Goal: Transaction & Acquisition: Purchase product/service

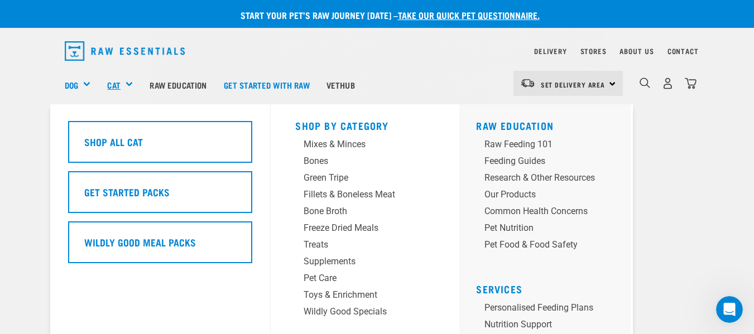
click at [117, 83] on link "Cat" at bounding box center [113, 85] width 13 height 13
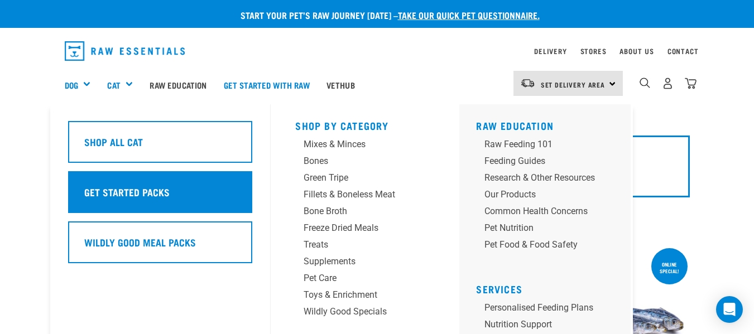
click at [193, 190] on div "Get Started Packs" at bounding box center [160, 192] width 184 height 42
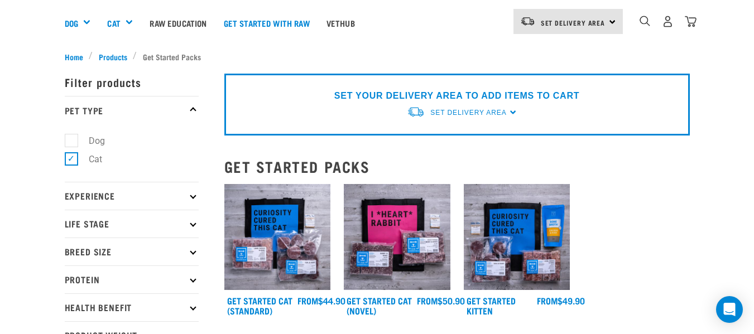
scroll to position [83, 0]
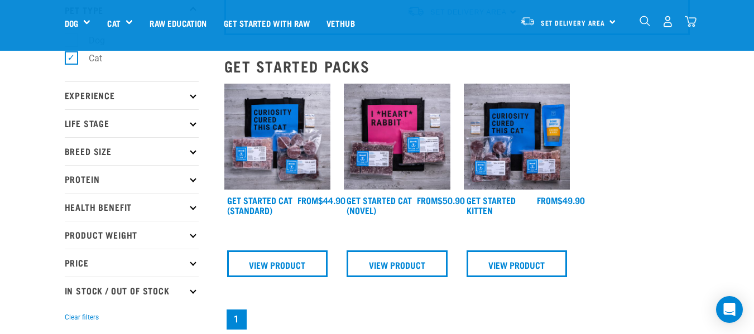
click at [622, 200] on div "FROM" at bounding box center [457, 208] width 479 height 262
click at [278, 262] on link "View Product" at bounding box center [277, 264] width 101 height 27
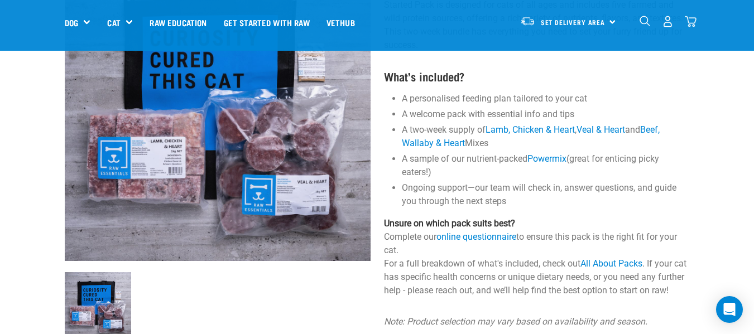
scroll to position [133, 0]
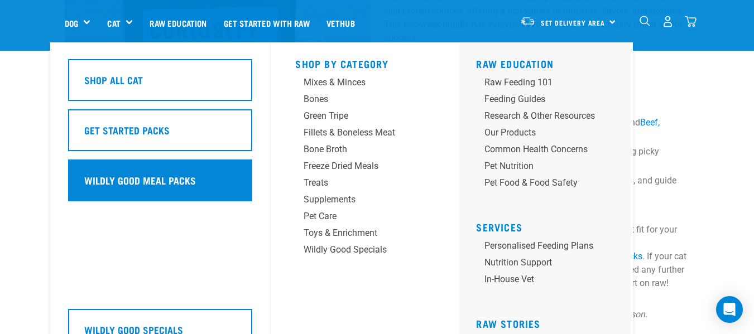
click at [152, 179] on h5 "Wildly Good Meal Packs" at bounding box center [140, 180] width 112 height 15
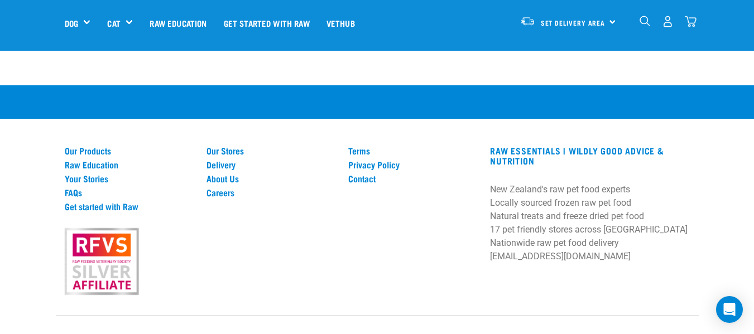
scroll to position [799, 0]
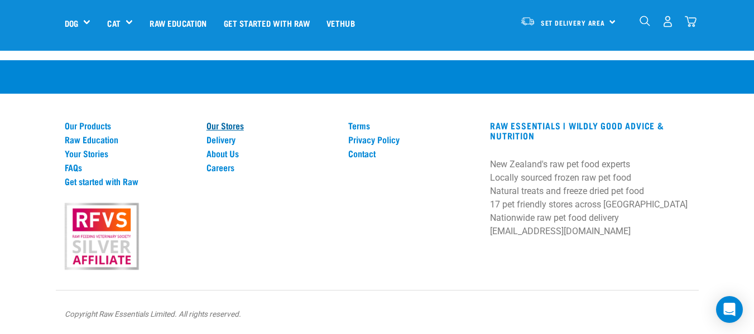
click at [229, 124] on link "Our Stores" at bounding box center [270, 126] width 128 height 10
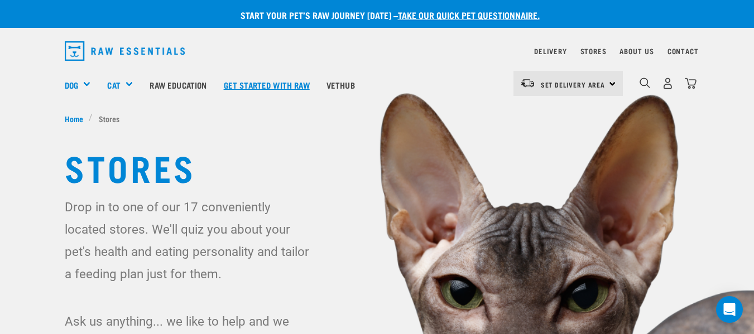
click at [273, 81] on link "Get started with Raw" at bounding box center [266, 85] width 103 height 45
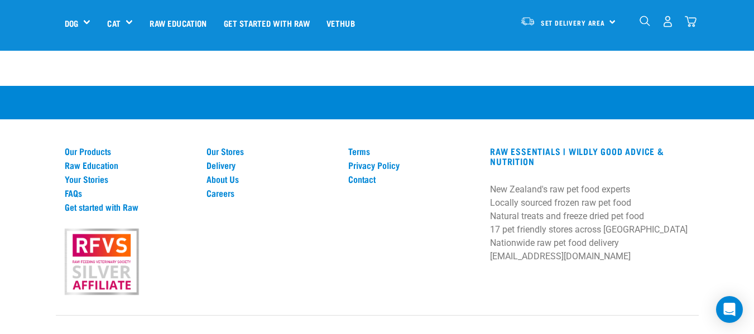
scroll to position [1636, 0]
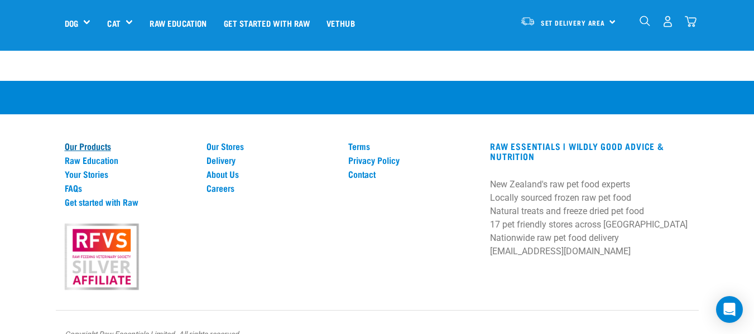
click at [87, 141] on link "Our Products" at bounding box center [129, 146] width 128 height 10
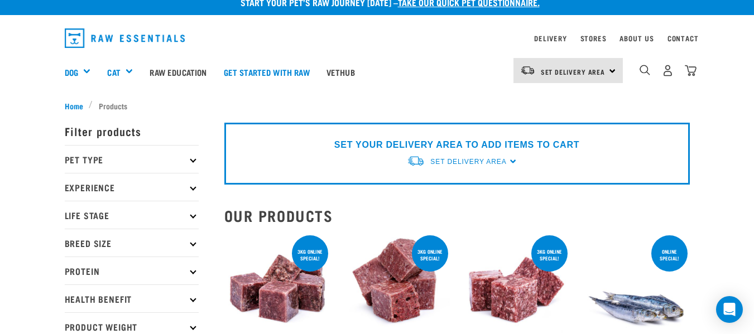
scroll to position [12, 0]
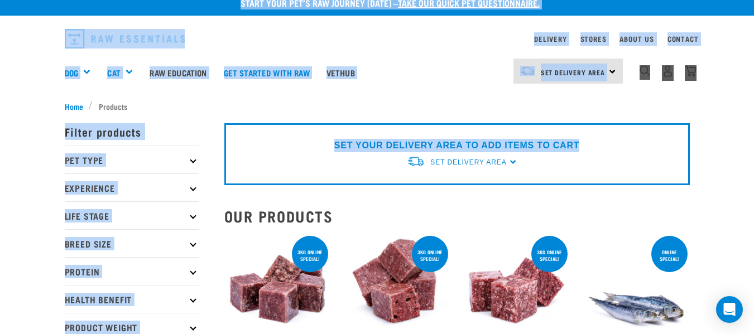
scroll to position [0, 0]
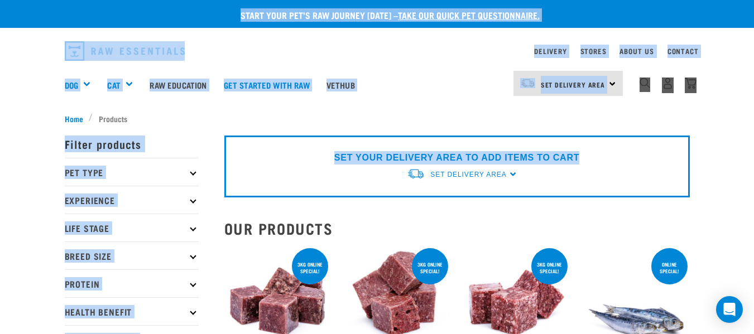
drag, startPoint x: 748, startPoint y: 170, endPoint x: 755, endPoint y: 53, distance: 117.4
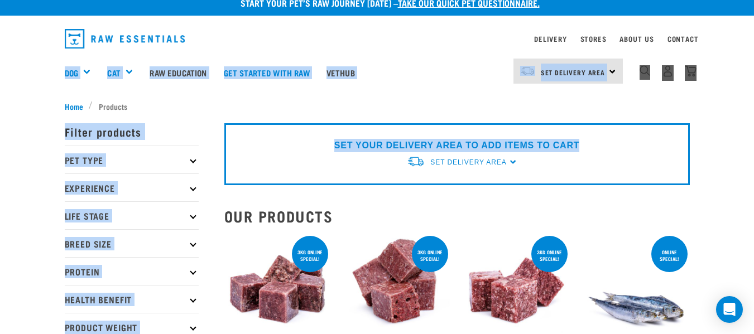
scroll to position [39, 0]
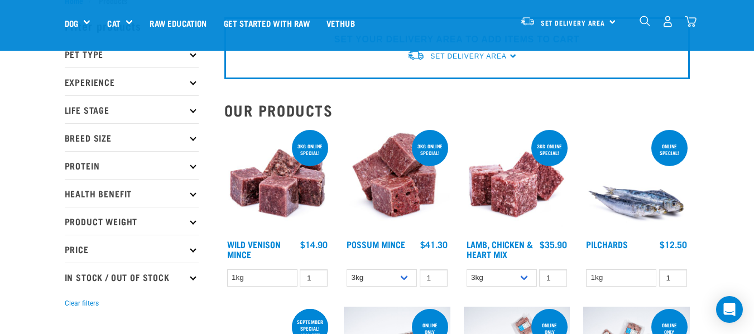
drag, startPoint x: 739, startPoint y: 134, endPoint x: 495, endPoint y: 119, distance: 244.9
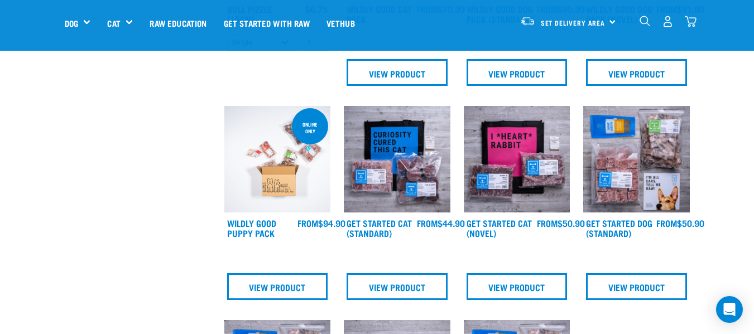
scroll to position [454, 0]
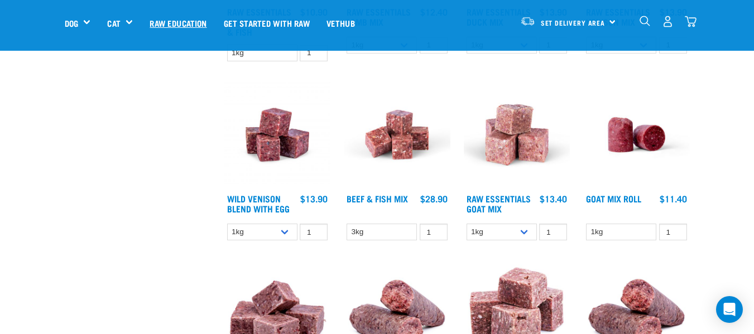
scroll to position [1046, 0]
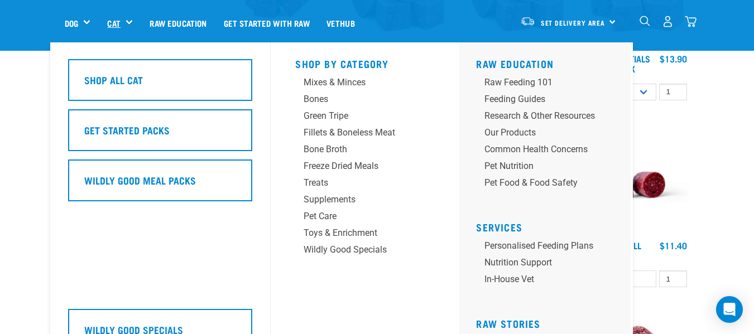
click at [119, 22] on link "Cat" at bounding box center [113, 23] width 13 height 13
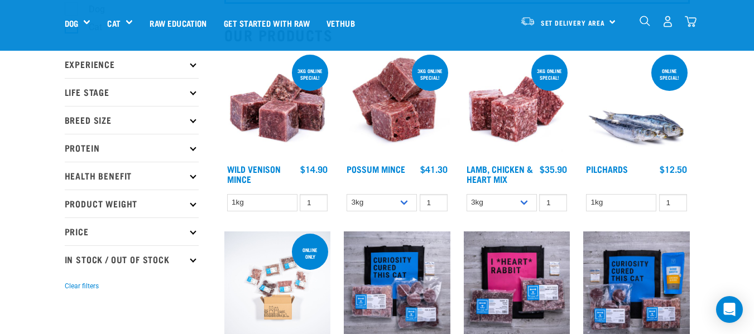
scroll to position [134, 0]
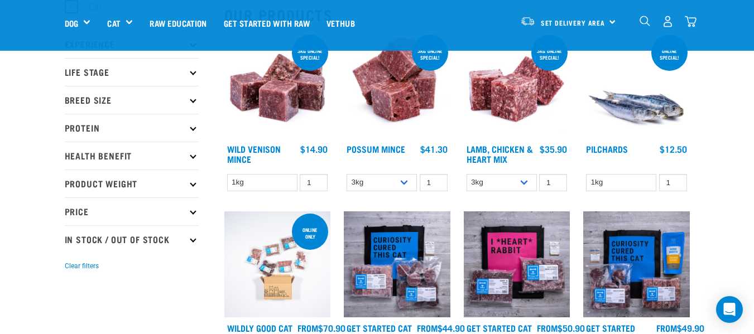
click at [139, 99] on p "Breed Size" at bounding box center [132, 100] width 134 height 28
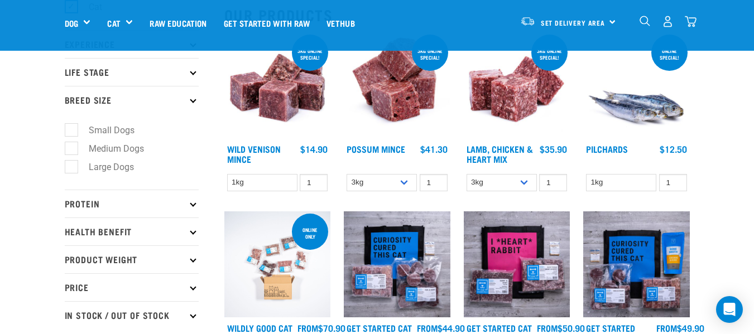
click at [139, 99] on p "Breed Size" at bounding box center [132, 100] width 134 height 28
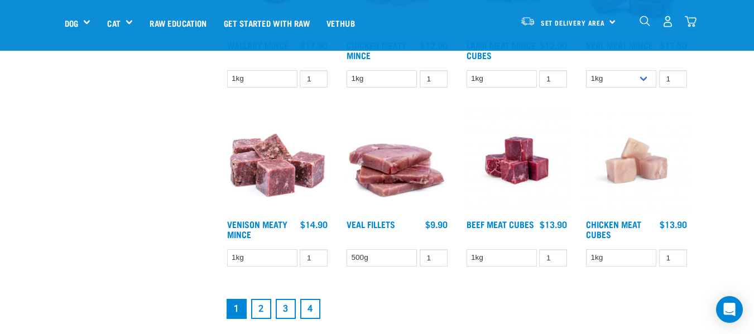
scroll to position [1398, 0]
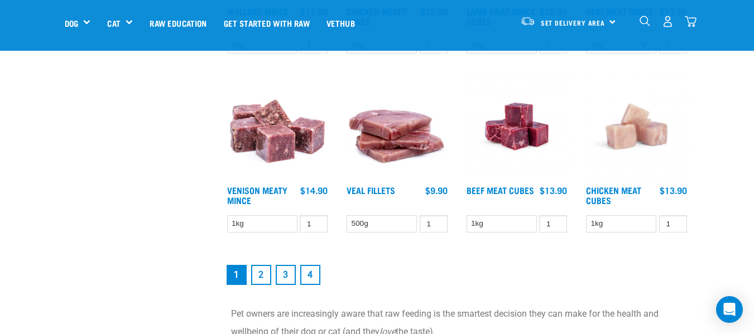
click at [265, 269] on link "2" at bounding box center [261, 275] width 20 height 20
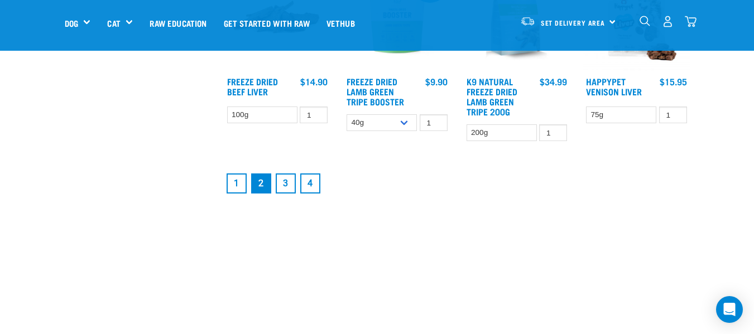
scroll to position [1464, 0]
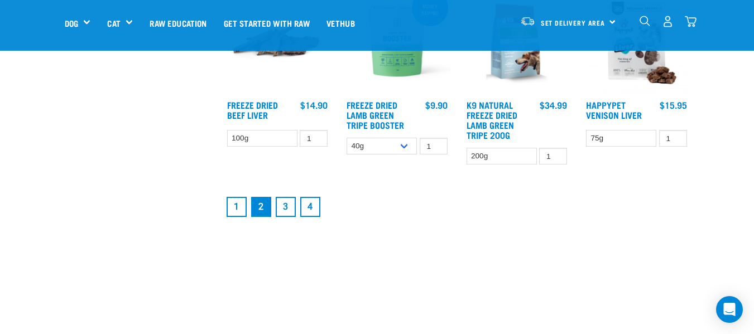
click at [290, 206] on link "3" at bounding box center [286, 207] width 20 height 20
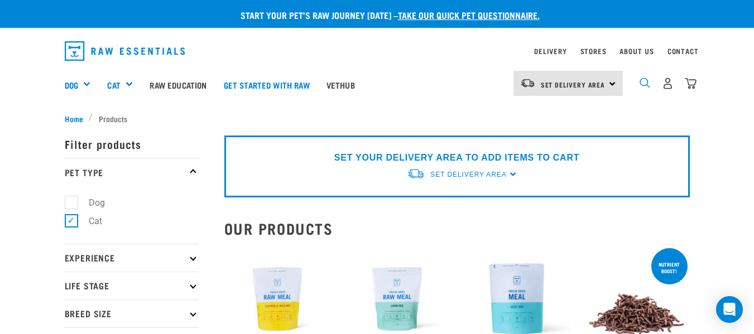
click at [643, 81] on img "dropdown navigation" at bounding box center [645, 83] width 11 height 11
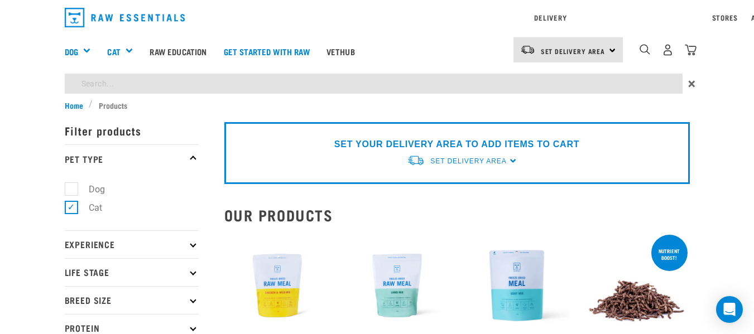
type input "hare cubes"
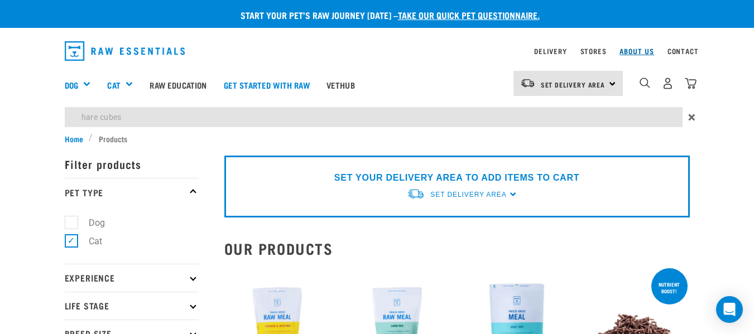
click at [643, 48] on div "Delivery Stores About Us Contact Set Delivery Area" at bounding box center [377, 82] width 754 height 99
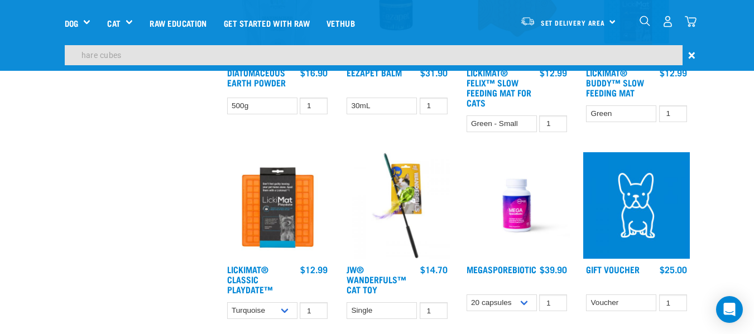
scroll to position [1273, 0]
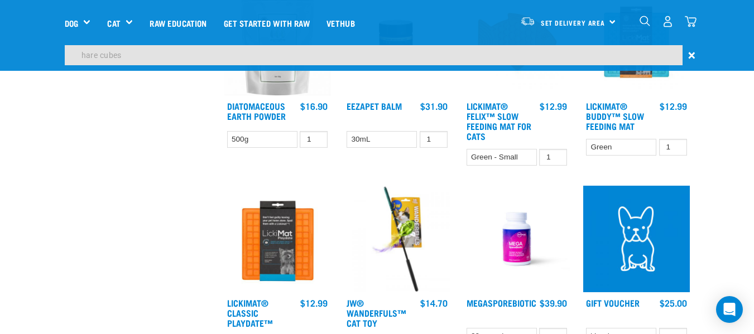
click at [147, 56] on input "hare cubes" at bounding box center [374, 55] width 618 height 20
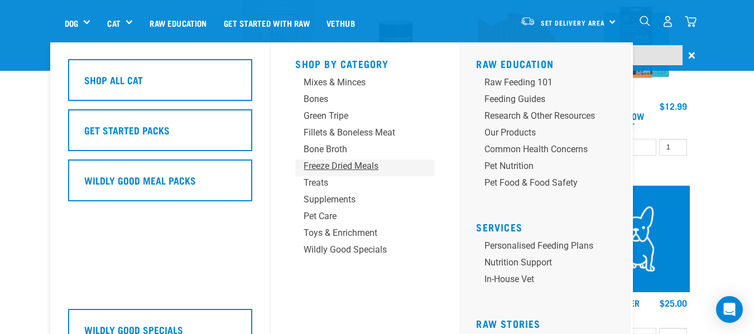
scroll to position [1306, 0]
click at [343, 163] on div "Freeze Dried Meals" at bounding box center [356, 166] width 104 height 13
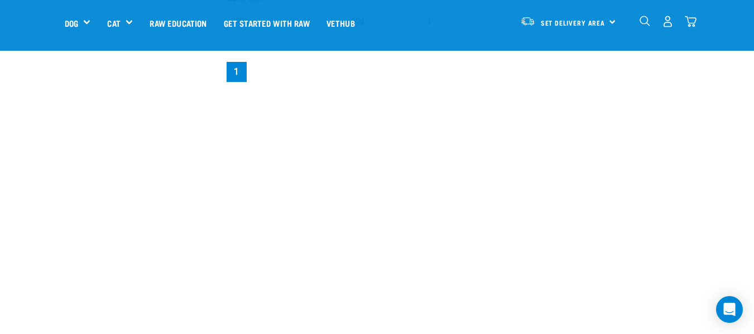
scroll to position [497, 0]
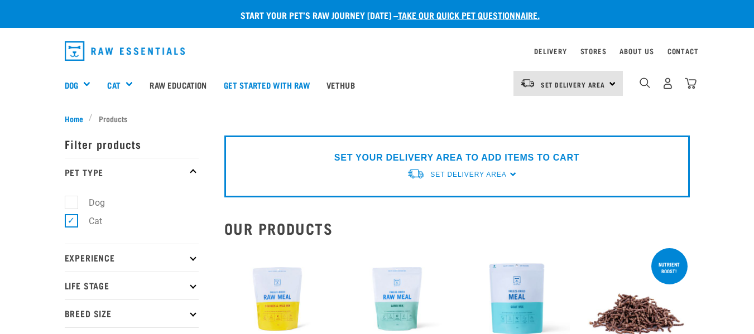
scroll to position [1386, 0]
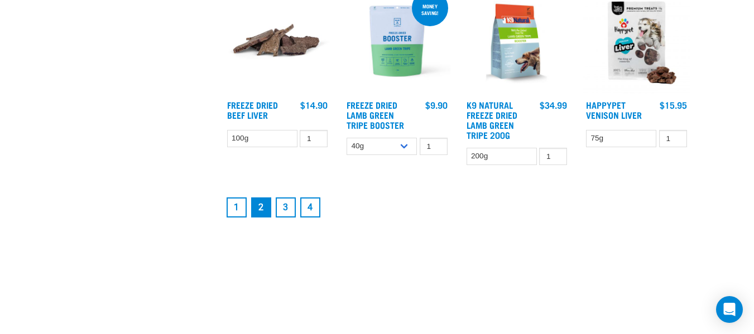
scroll to position [1544, 0]
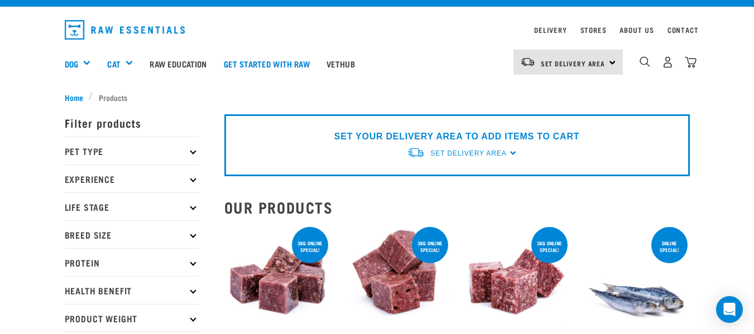
scroll to position [12, 0]
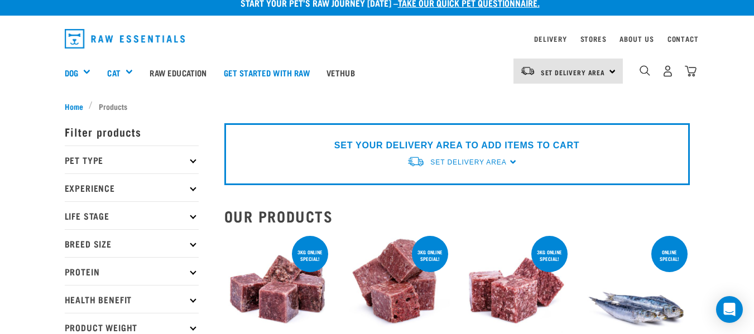
click at [127, 165] on p "Pet Type" at bounding box center [132, 160] width 134 height 28
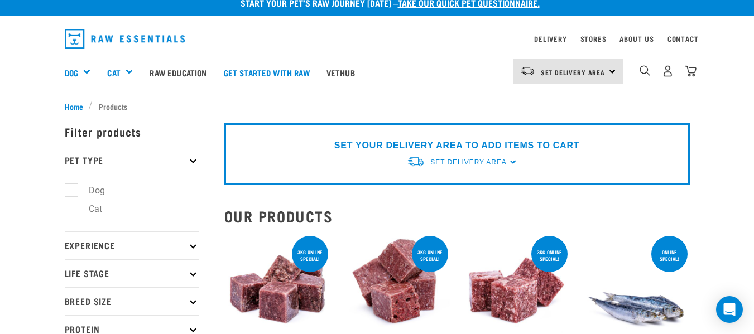
click at [97, 207] on label "Cat" at bounding box center [89, 209] width 36 height 14
click at [72, 207] on input "Cat" at bounding box center [68, 206] width 7 height 7
checkbox input "true"
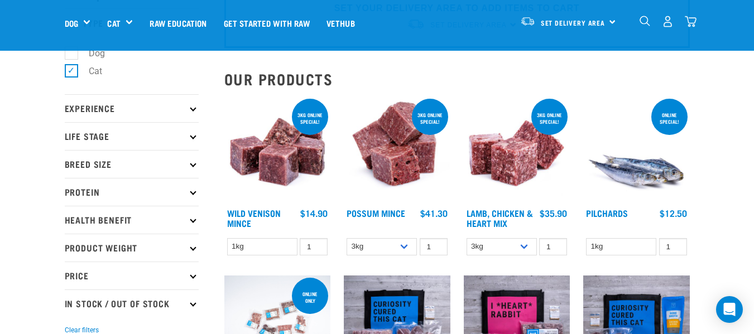
scroll to position [76, 0]
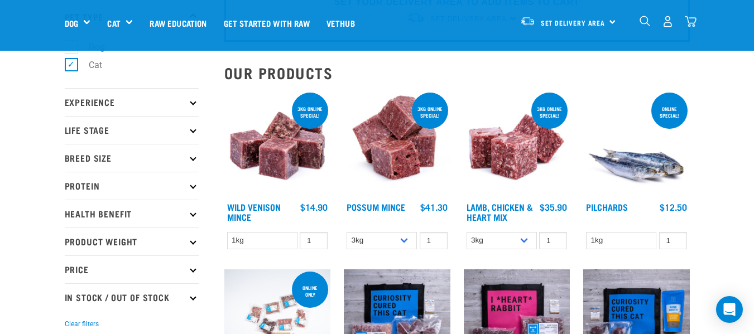
click at [143, 244] on p "Product Weight" at bounding box center [132, 242] width 134 height 28
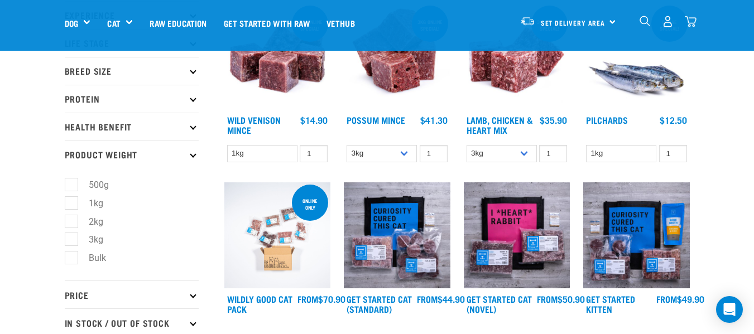
scroll to position [164, 0]
click at [75, 183] on label "500g" at bounding box center [92, 184] width 42 height 14
click at [72, 183] on input "500g" at bounding box center [68, 182] width 7 height 7
checkbox input "true"
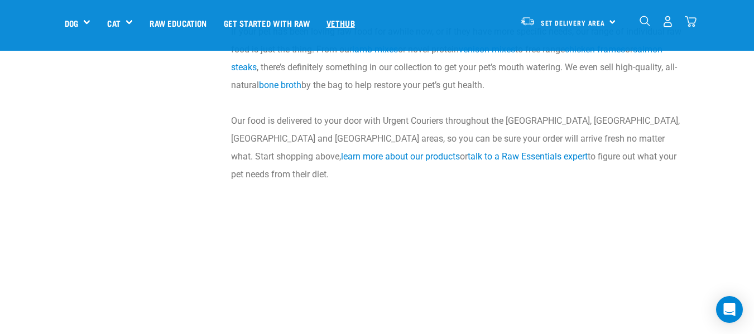
scroll to position [728, 0]
